Goal: Find specific page/section: Find specific page/section

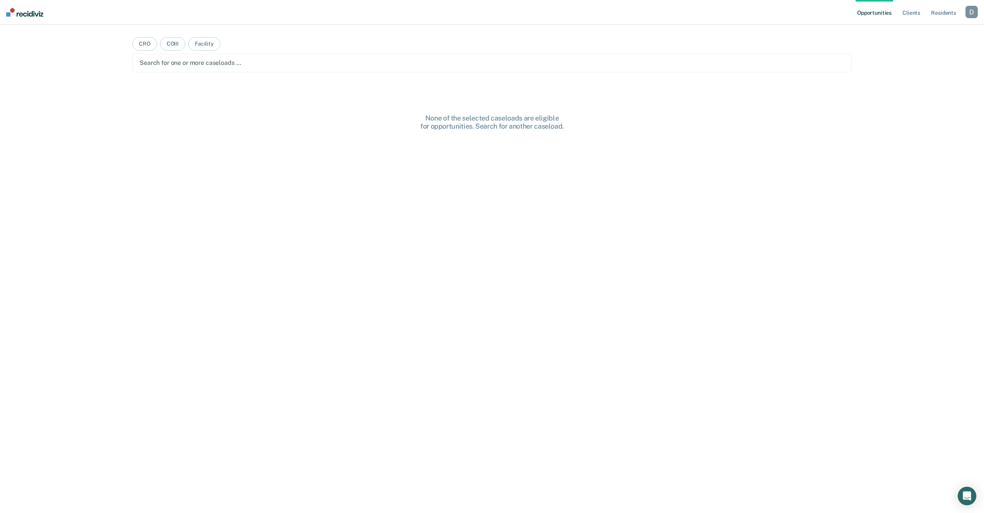
click at [968, 9] on div "button" at bounding box center [971, 12] width 12 height 12
click at [923, 30] on link "Profile" at bounding box center [940, 31] width 62 height 7
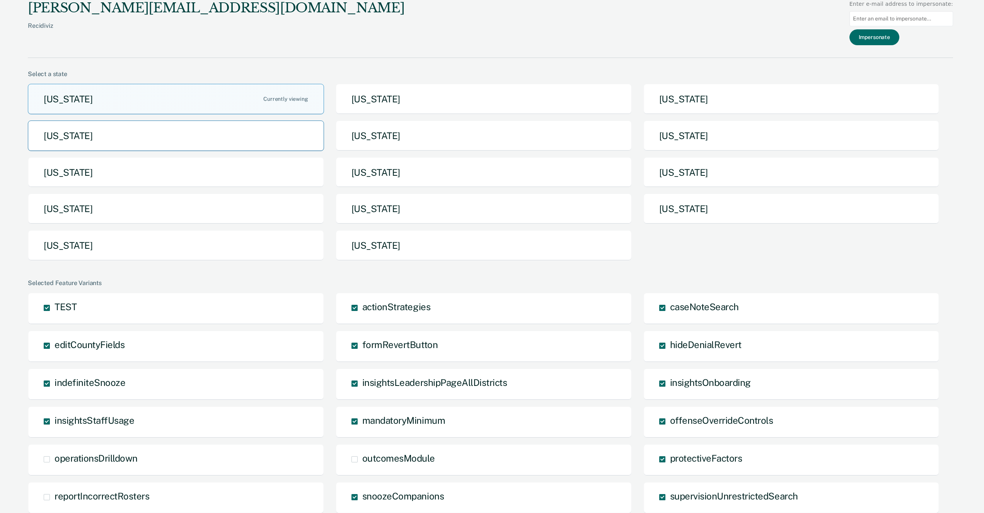
click at [185, 142] on button "[US_STATE]" at bounding box center [176, 136] width 296 height 31
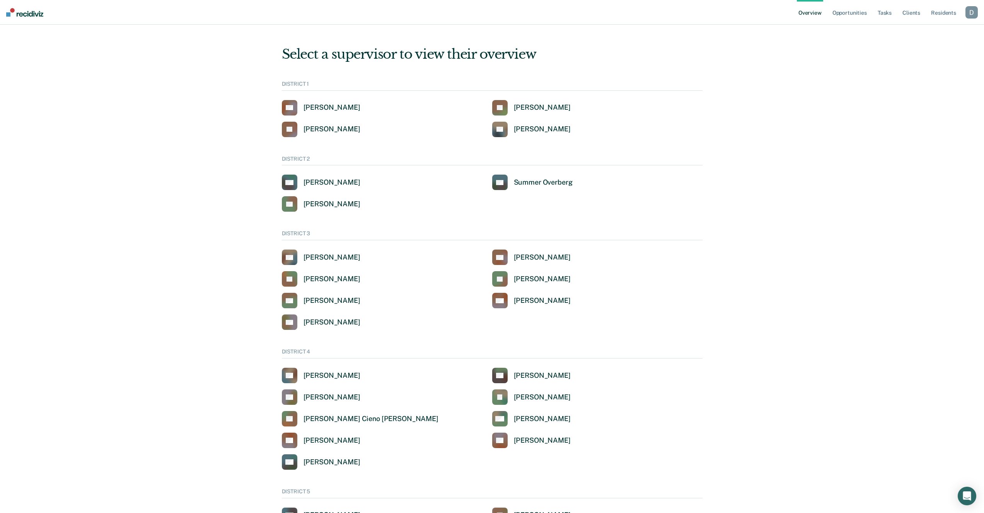
click at [974, 13] on div "button" at bounding box center [971, 12] width 12 height 12
click at [926, 29] on link "Profile" at bounding box center [939, 31] width 66 height 7
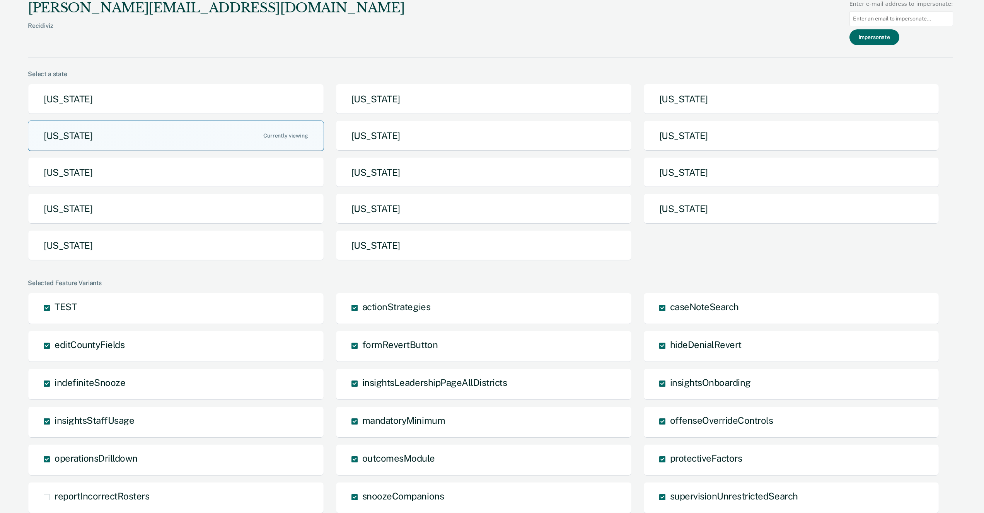
click at [225, 138] on button "[US_STATE]" at bounding box center [176, 136] width 296 height 31
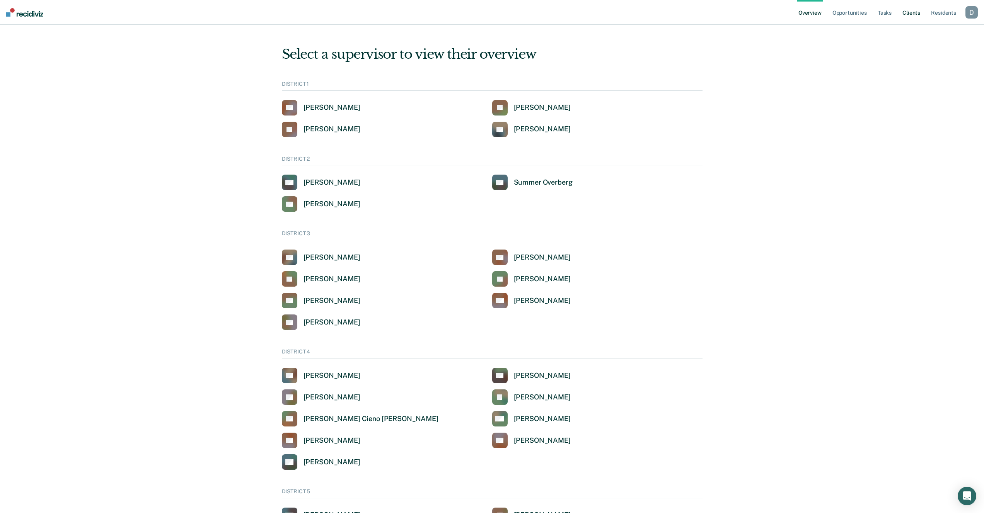
click at [912, 10] on link "Client s" at bounding box center [911, 12] width 21 height 25
